Goal: Task Accomplishment & Management: Manage account settings

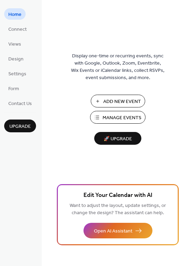
click at [106, 122] on span "Manage Events" at bounding box center [121, 117] width 39 height 7
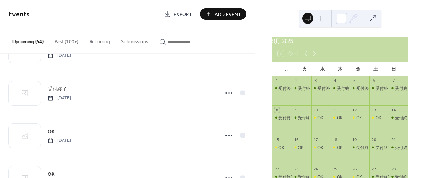
scroll to position [69, 0]
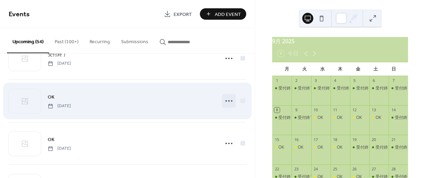
click at [225, 101] on circle at bounding box center [225, 100] width 1 height 1
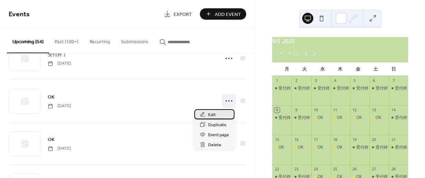
click at [209, 116] on span "Edit" at bounding box center [212, 114] width 8 height 7
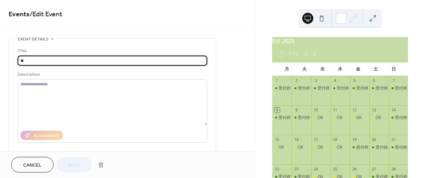
drag, startPoint x: 19, startPoint y: 58, endPoint x: 6, endPoint y: 59, distance: 13.1
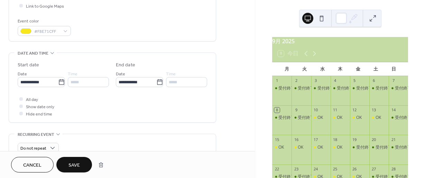
scroll to position [173, 0]
type input "****"
click at [67, 31] on div "#F8E71CFF" at bounding box center [44, 31] width 53 height 10
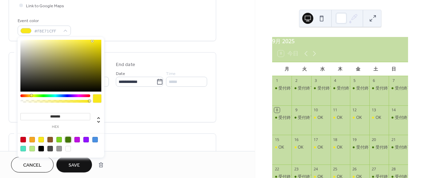
click at [68, 139] on div at bounding box center [68, 140] width 6 height 6
type input "*******"
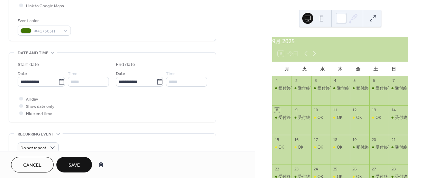
click at [70, 163] on span "Save" at bounding box center [73, 165] width 11 height 7
